Goal: Contribute content

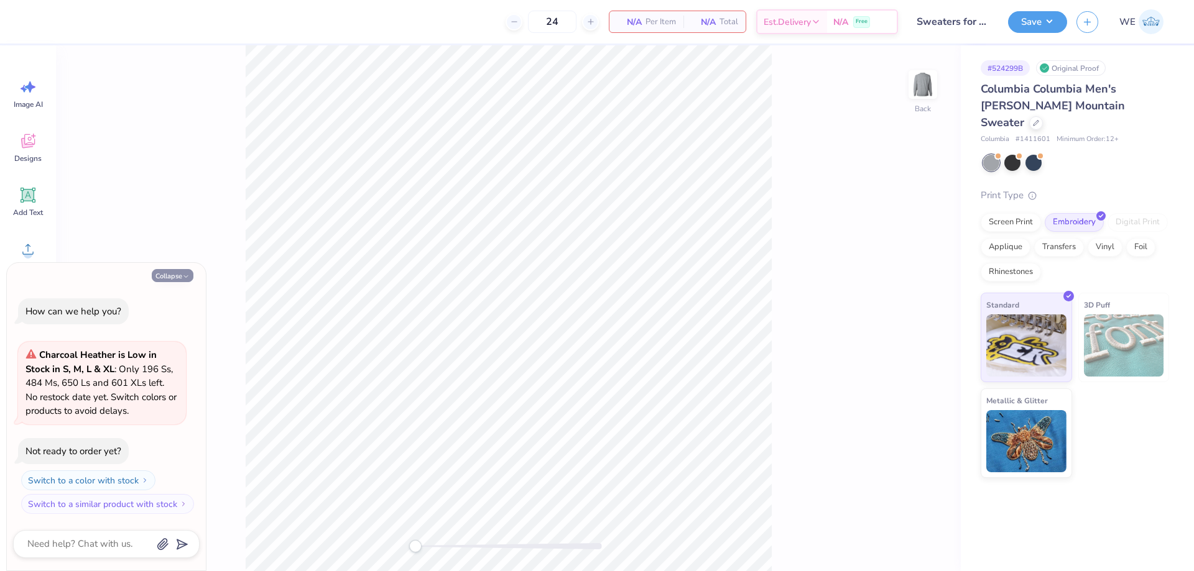
click at [170, 278] on button "Collapse" at bounding box center [173, 275] width 42 height 13
type textarea "x"
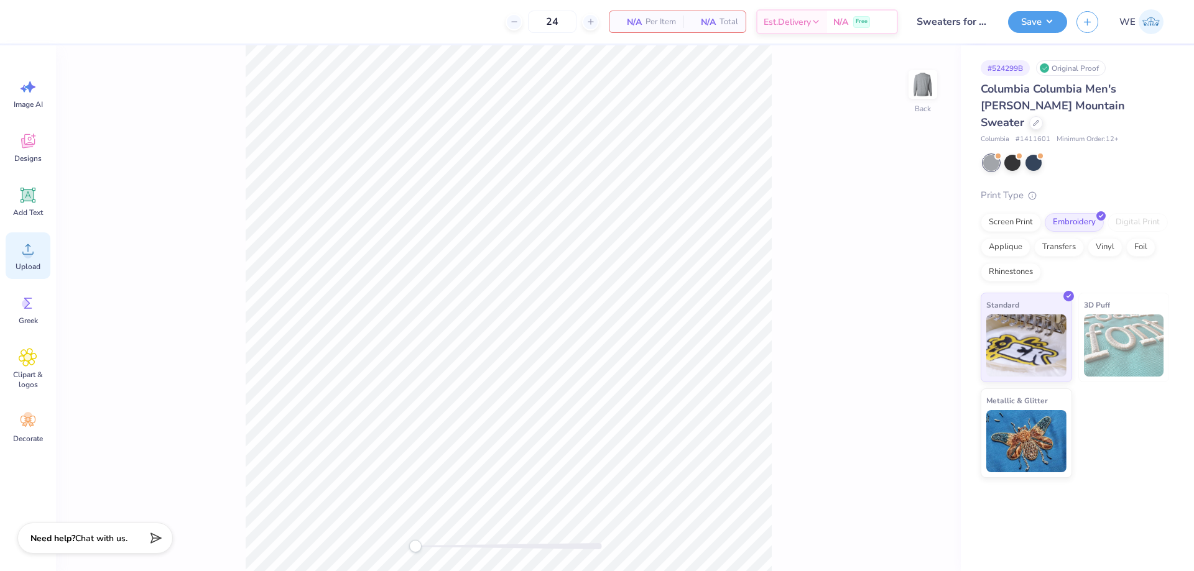
click at [35, 251] on icon at bounding box center [28, 249] width 19 height 19
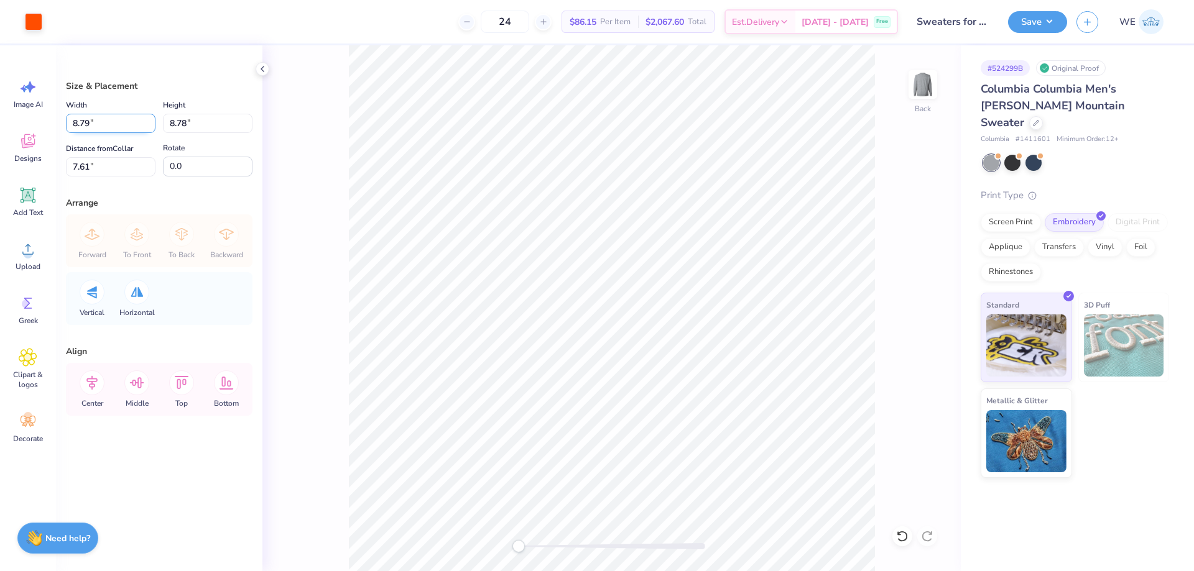
click at [99, 123] on input "8.79" at bounding box center [111, 123] width 90 height 19
type input "3.00"
type input "10.50"
click at [87, 126] on input "3.00" at bounding box center [111, 123] width 90 height 19
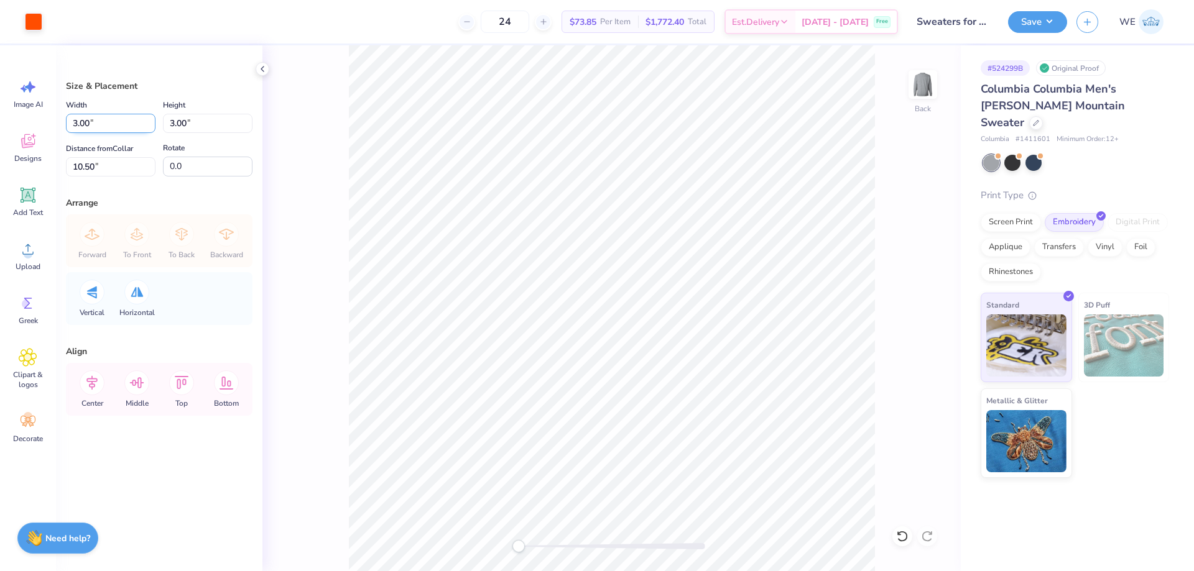
type input "3"
click at [106, 122] on input "3.00" at bounding box center [111, 123] width 90 height 19
type input "4.00"
click at [114, 170] on input "10.00" at bounding box center [111, 166] width 90 height 19
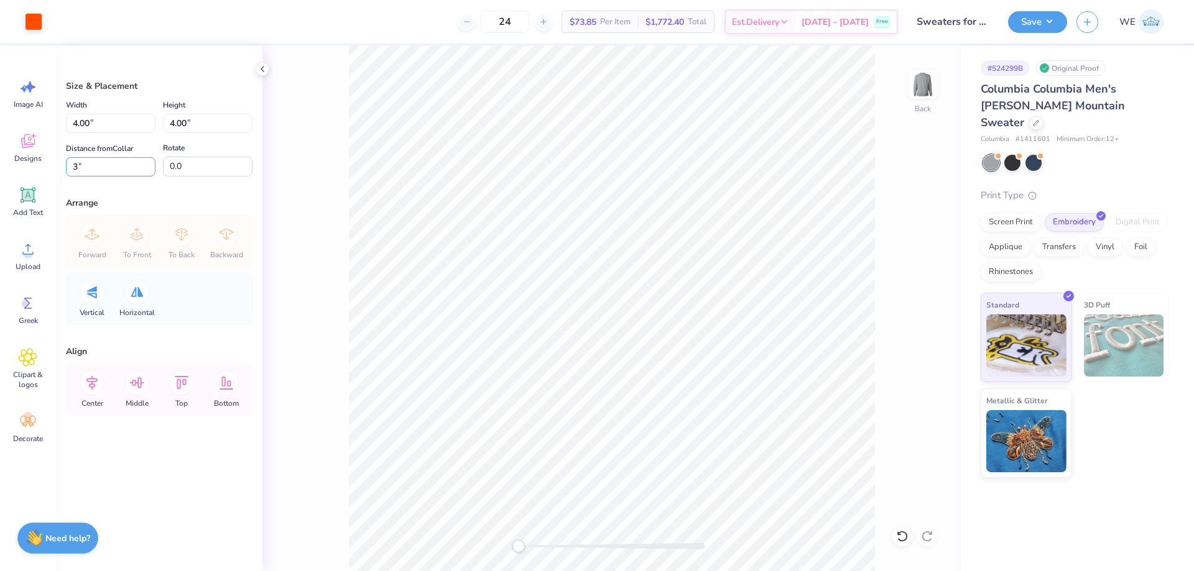
type input "3"
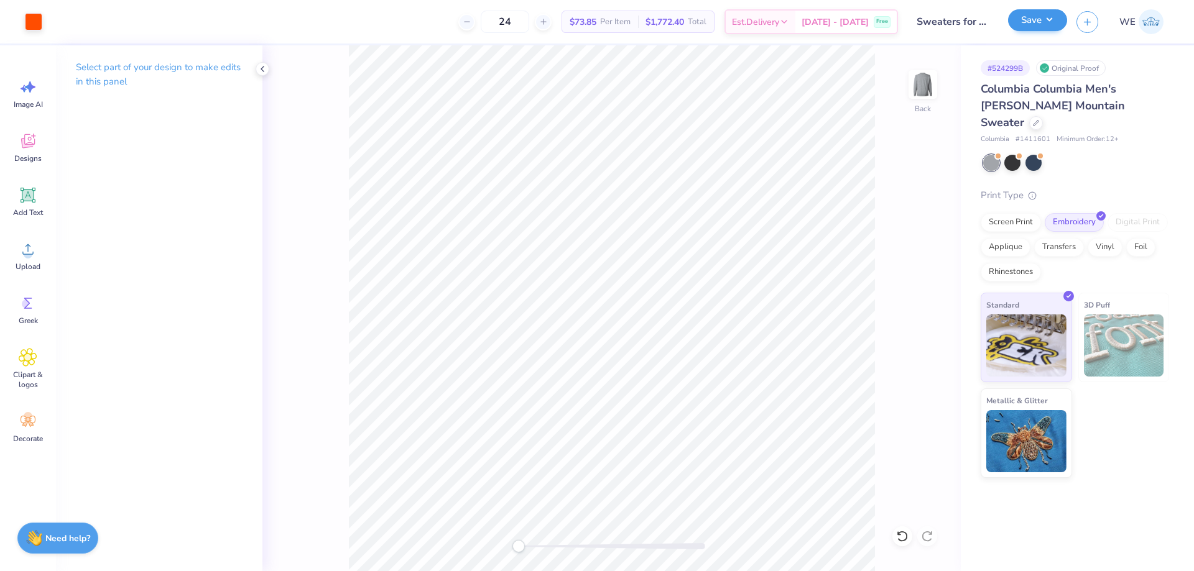
click at [1026, 32] on div "Save WE" at bounding box center [1101, 22] width 186 height 44
click at [1053, 33] on div "Save WE" at bounding box center [1101, 22] width 186 height 44
click at [1042, 20] on button "Save" at bounding box center [1037, 20] width 59 height 22
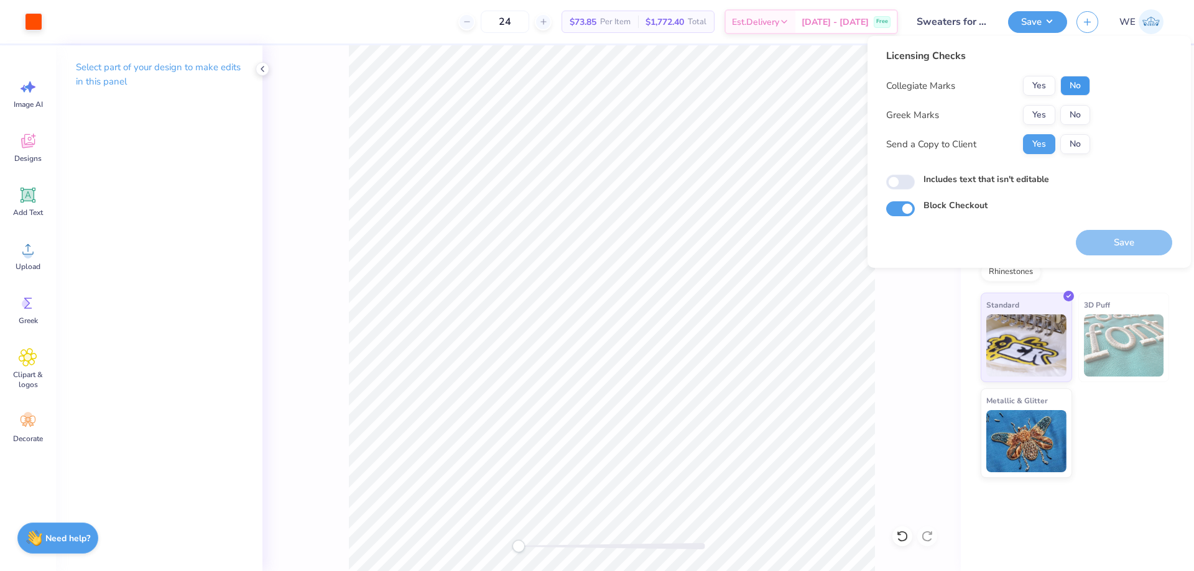
click at [1081, 80] on button "No" at bounding box center [1075, 86] width 30 height 20
click at [1082, 110] on button "No" at bounding box center [1075, 115] width 30 height 20
click at [890, 183] on input "Includes text that isn't editable" at bounding box center [900, 182] width 29 height 15
checkbox input "true"
click at [1034, 25] on button "Save" at bounding box center [1037, 20] width 59 height 22
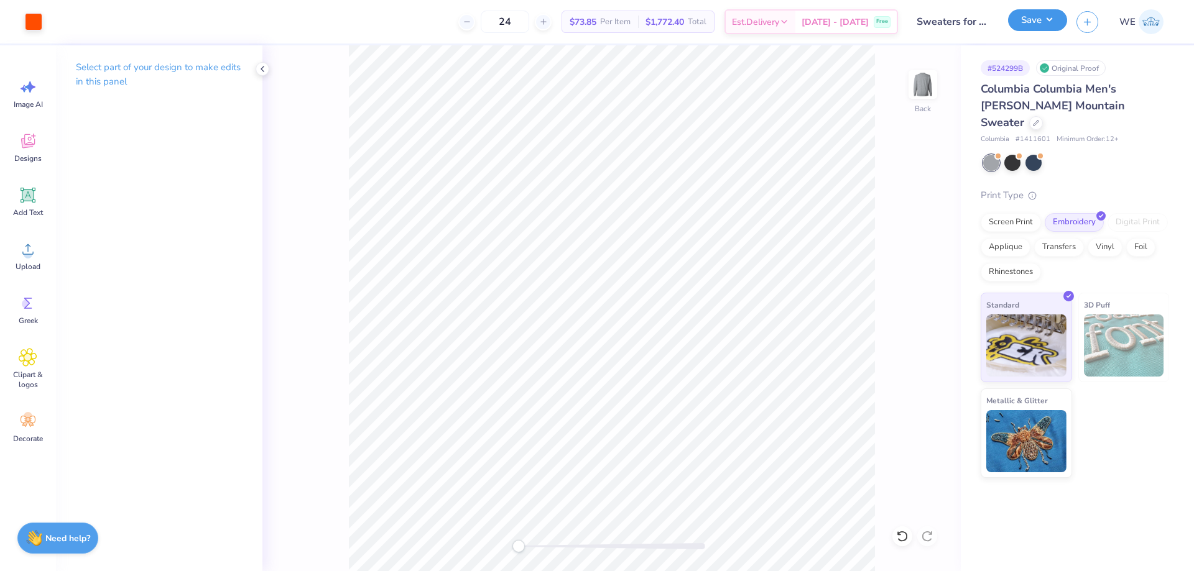
click at [1035, 24] on button "Save" at bounding box center [1037, 20] width 59 height 22
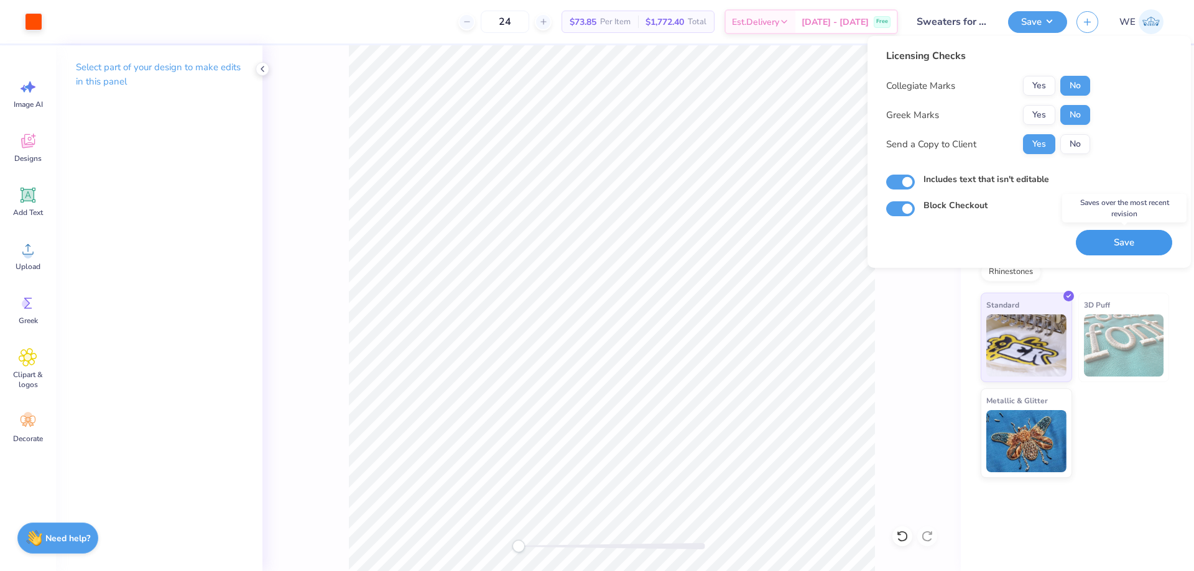
click at [1110, 244] on button "Save" at bounding box center [1124, 242] width 96 height 25
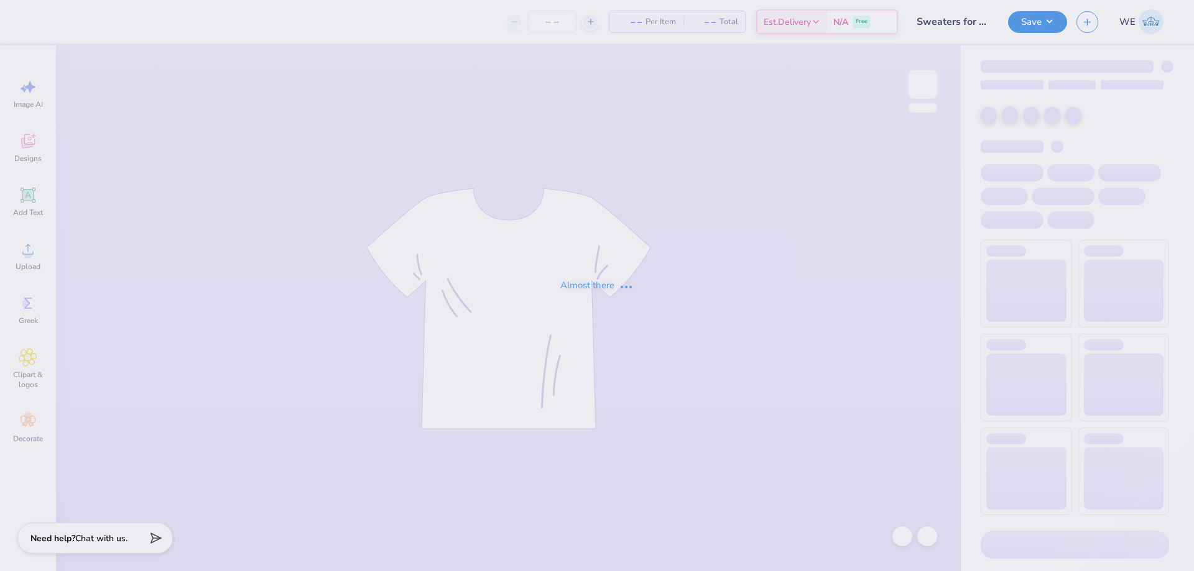
type input "24"
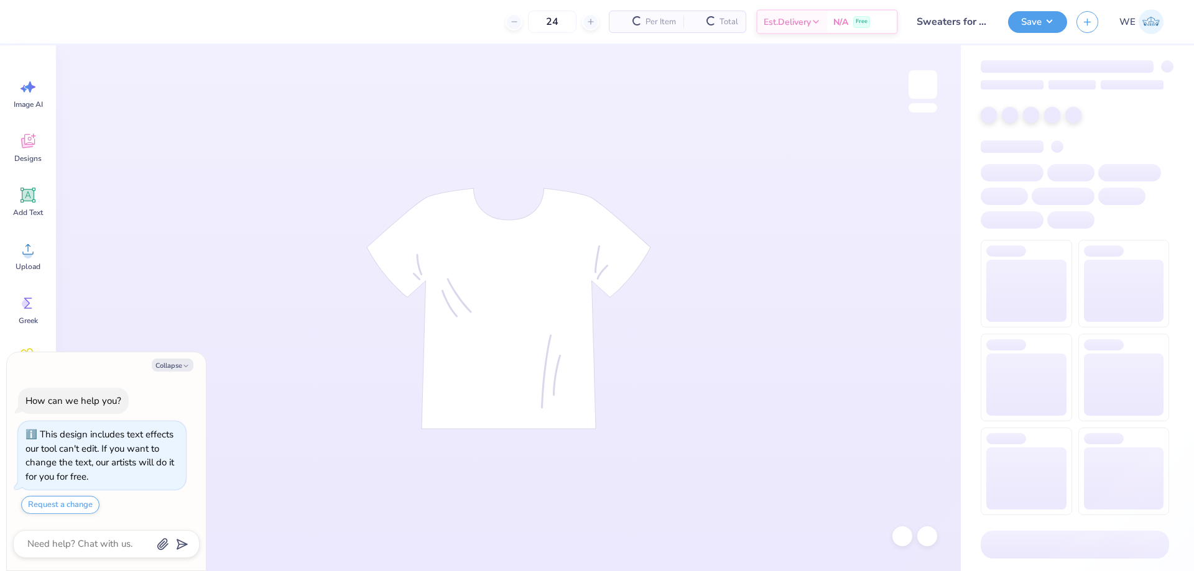
type textarea "x"
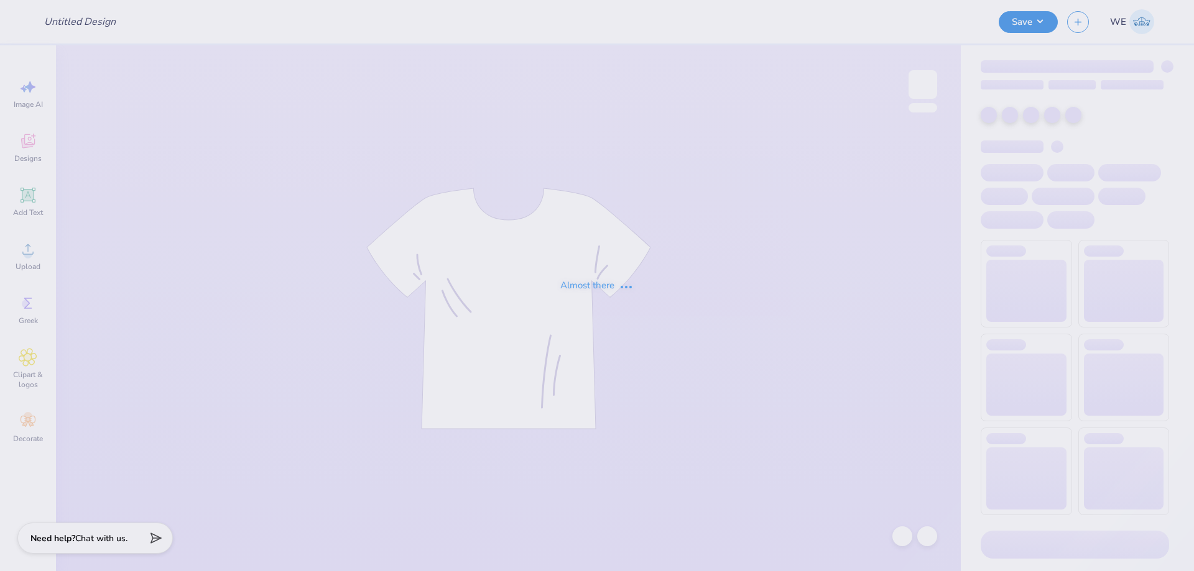
type input "Fall Drop"
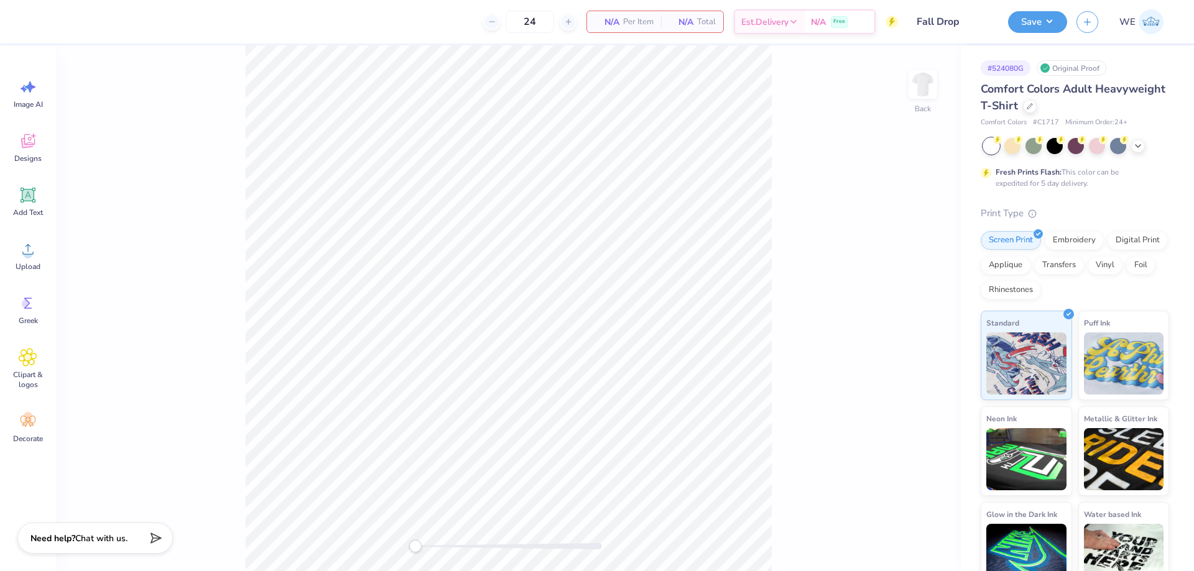
drag, startPoint x: 132, startPoint y: 436, endPoint x: 137, endPoint y: 513, distance: 77.3
click at [132, 436] on div "Back" at bounding box center [508, 308] width 905 height 526
